Goal: Information Seeking & Learning: Learn about a topic

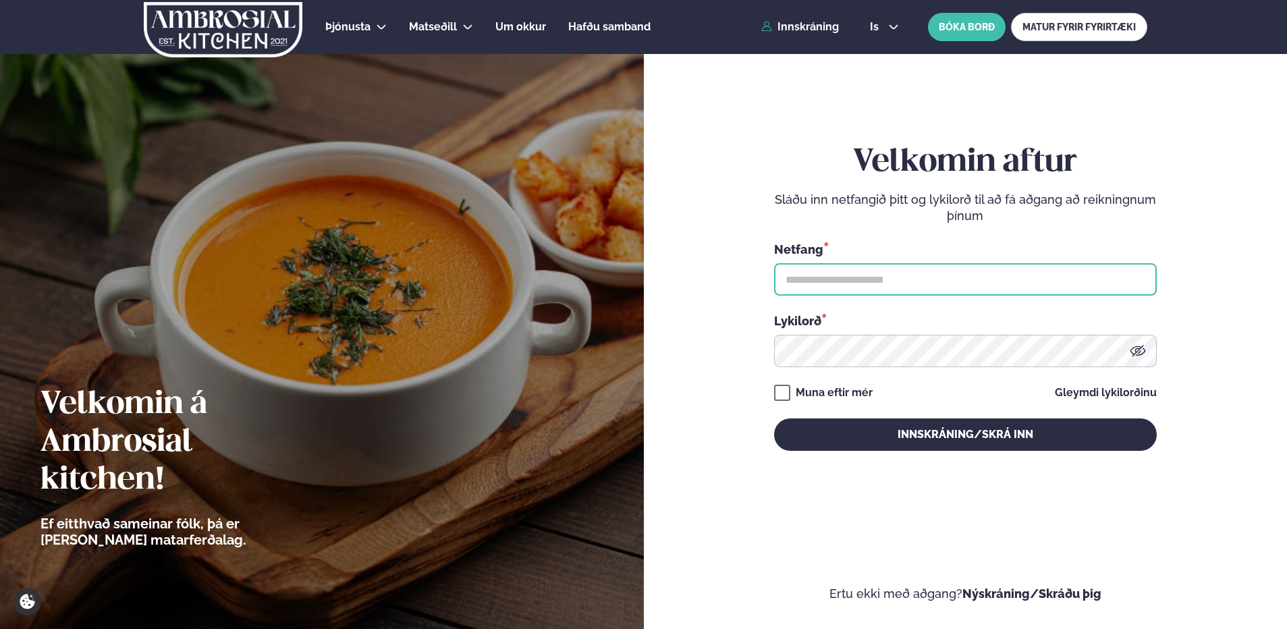
click at [814, 283] on input "text" at bounding box center [965, 279] width 383 height 32
type input "**********"
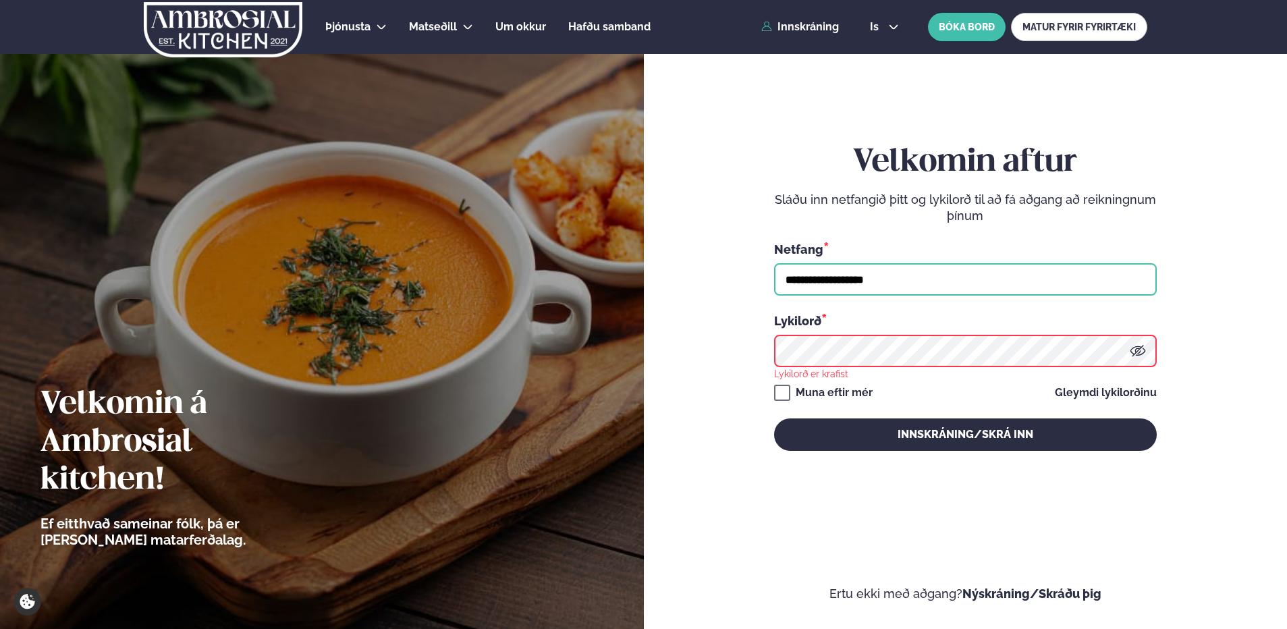
click at [941, 285] on input "**********" at bounding box center [965, 279] width 383 height 32
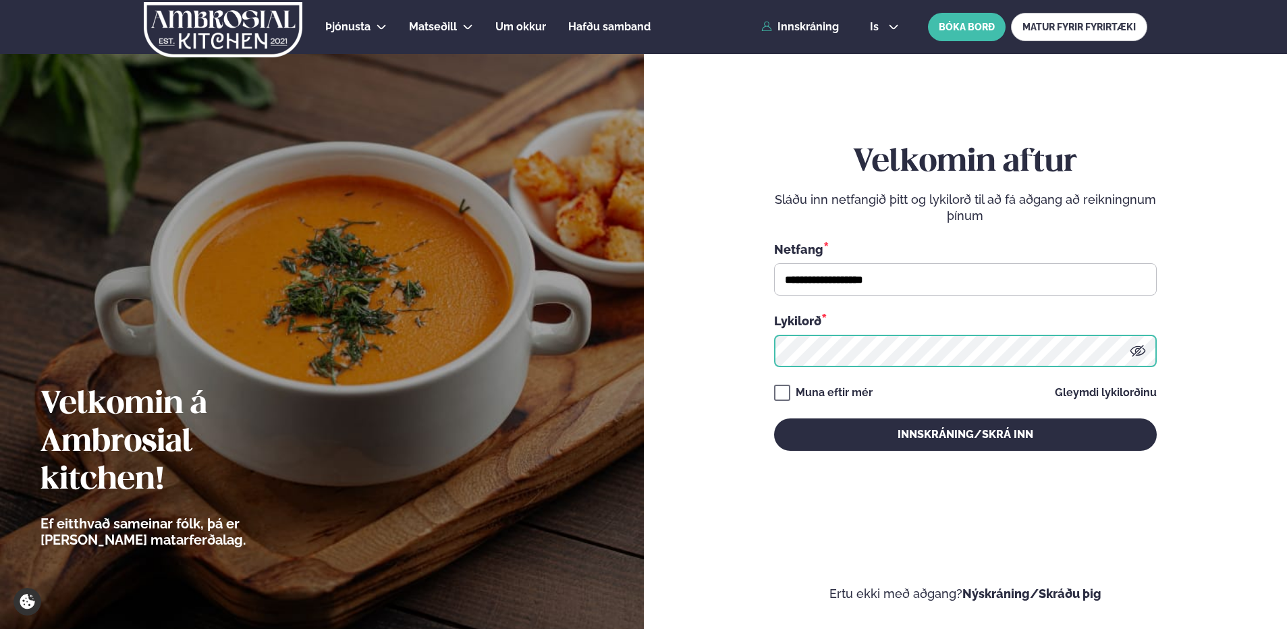
click at [774, 418] on button "Innskráning/Skrá inn" at bounding box center [965, 434] width 383 height 32
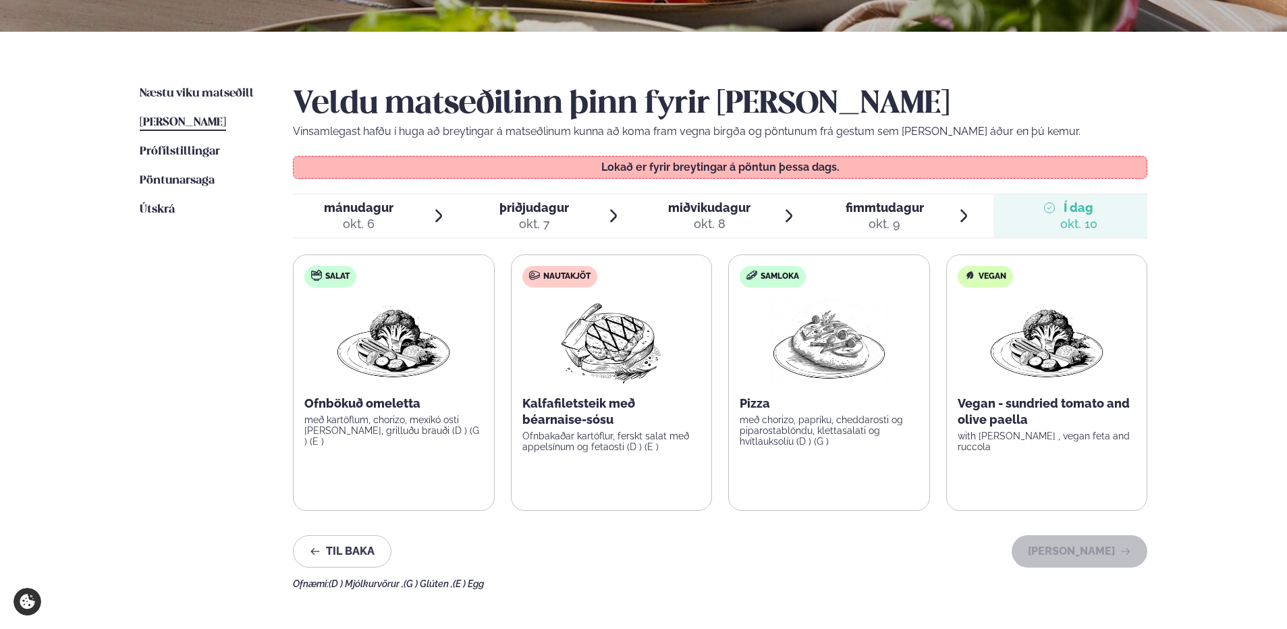
scroll to position [270, 0]
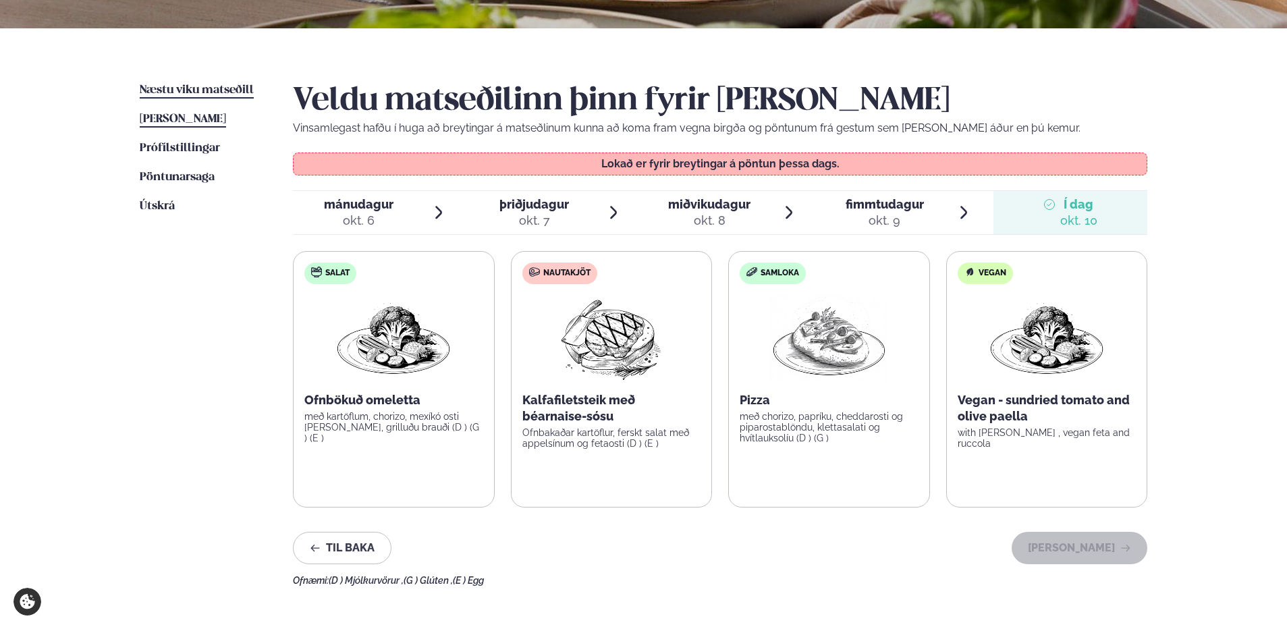
click at [201, 86] on span "Næstu viku matseðill" at bounding box center [197, 89] width 114 height 11
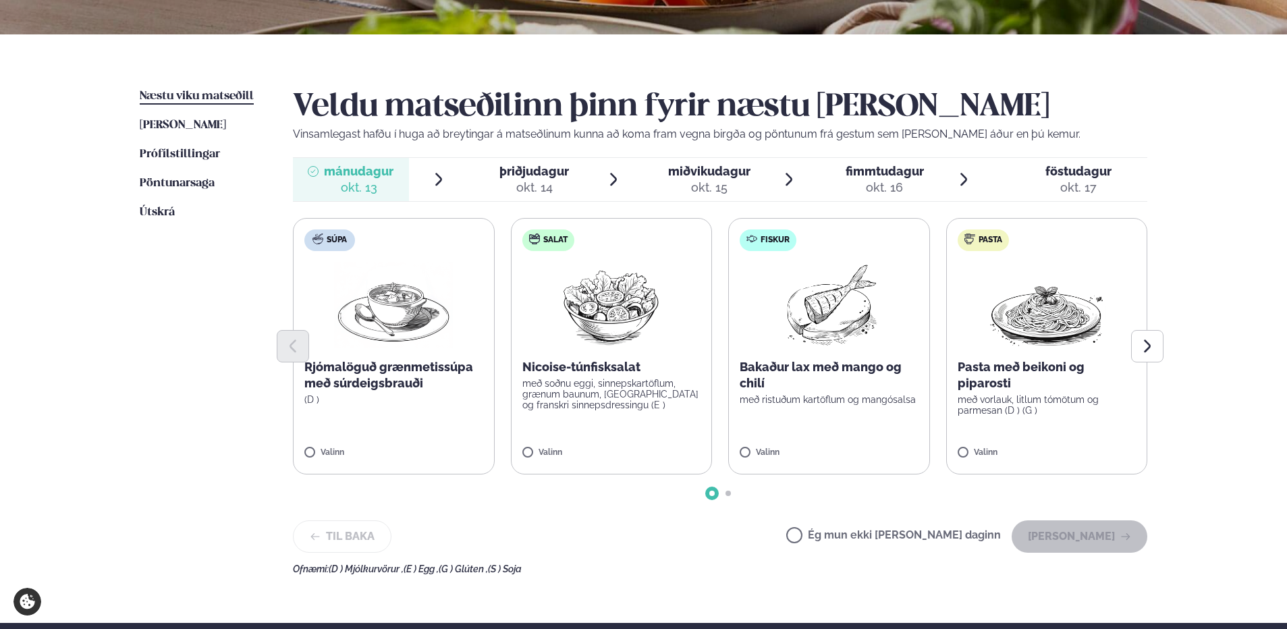
scroll to position [270, 0]
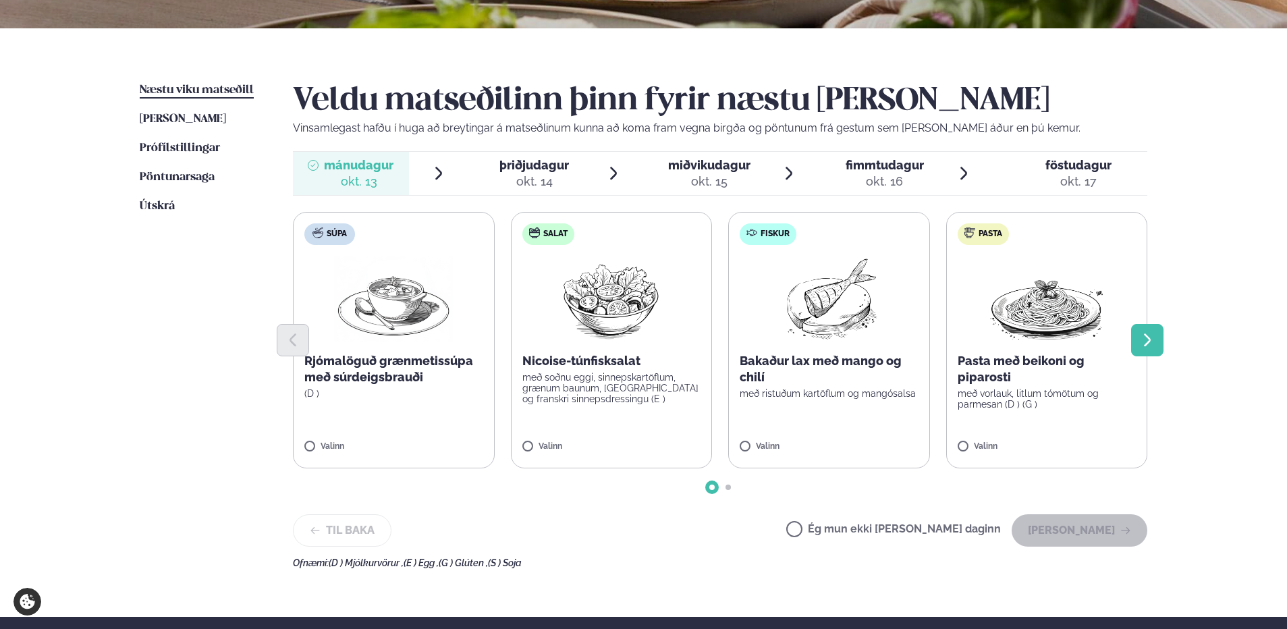
click at [1141, 342] on icon "Next slide" at bounding box center [1147, 340] width 16 height 16
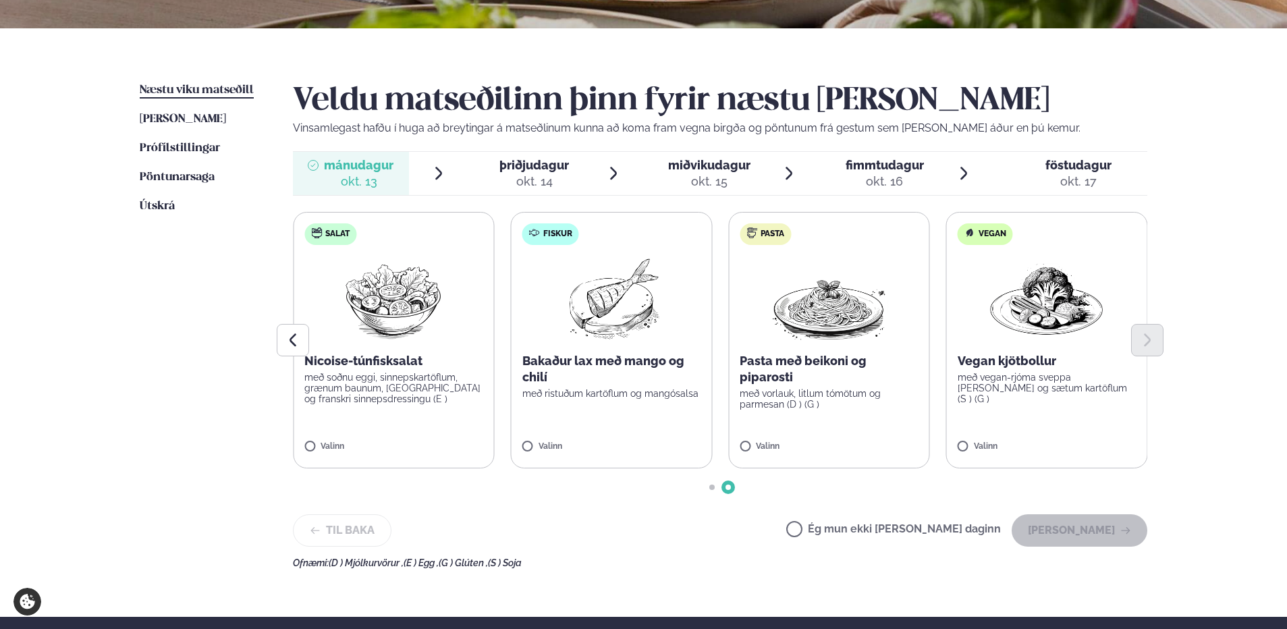
click at [545, 167] on span "þriðjudagur" at bounding box center [534, 165] width 70 height 14
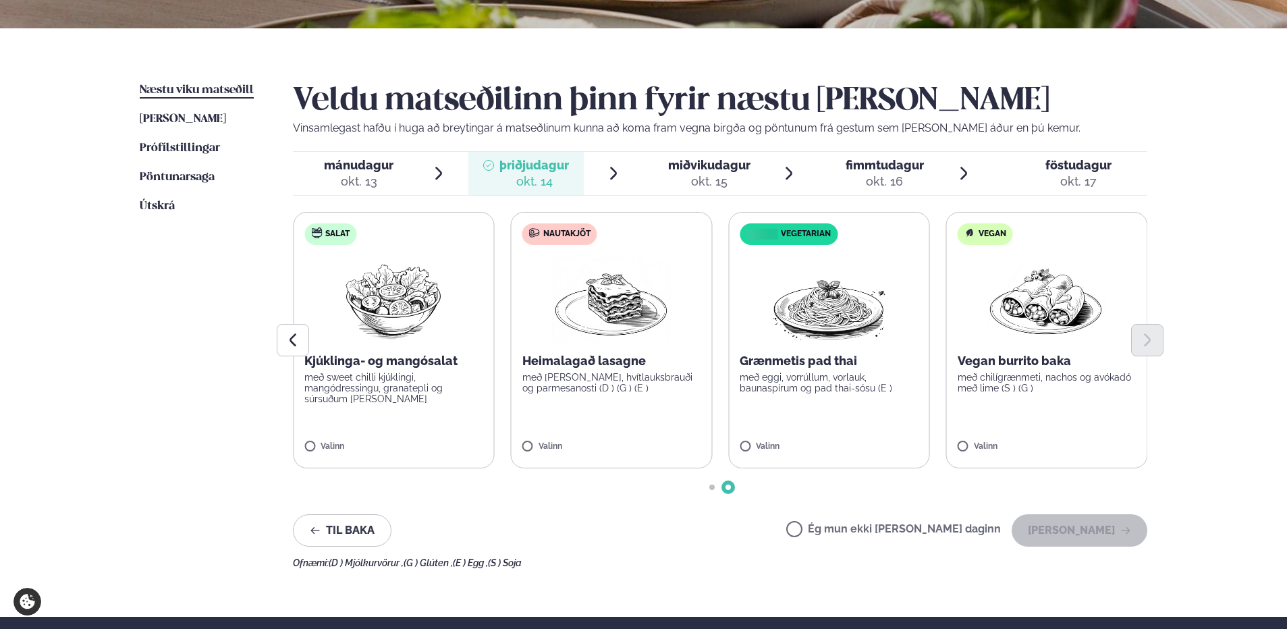
click at [727, 168] on span "miðvikudagur" at bounding box center [709, 165] width 82 height 14
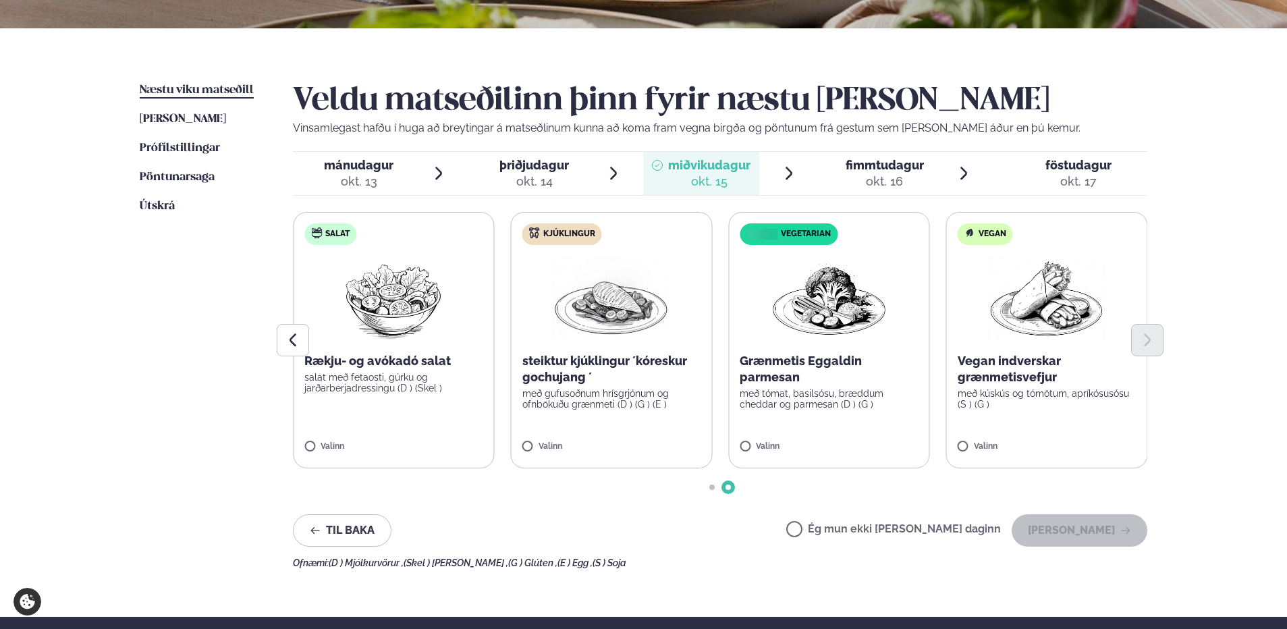
click at [882, 169] on span "fimmtudagur" at bounding box center [885, 165] width 78 height 14
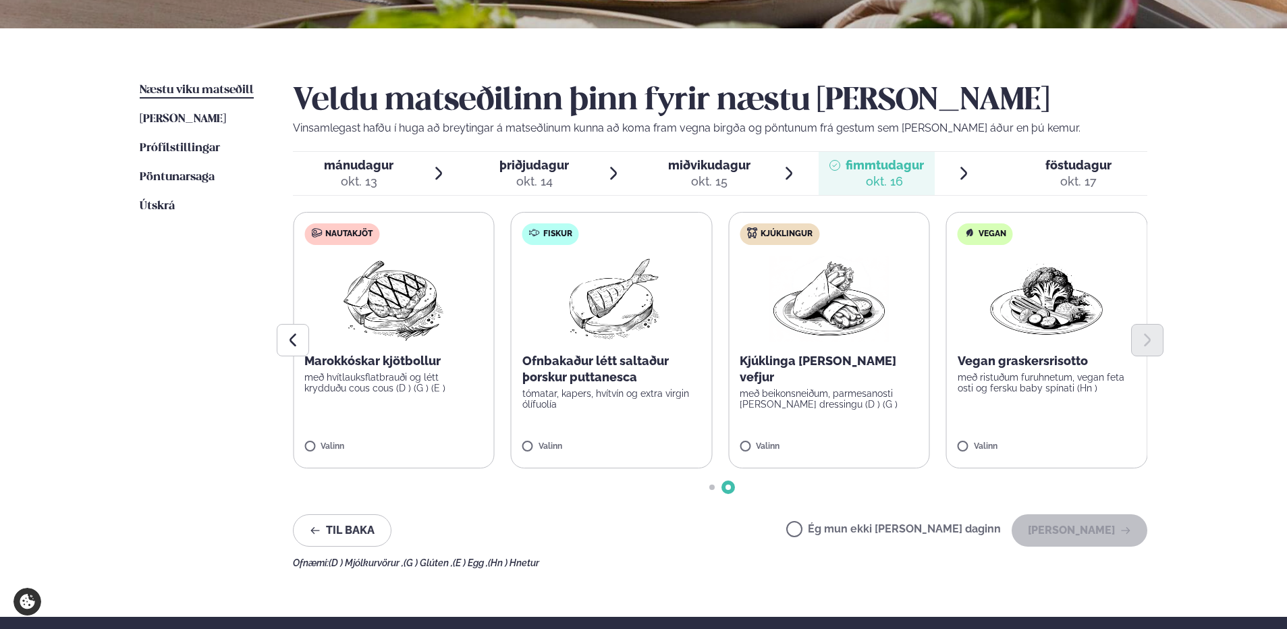
click at [1061, 171] on span "föstudagur" at bounding box center [1079, 165] width 66 height 14
